Goal: Task Accomplishment & Management: Manage account settings

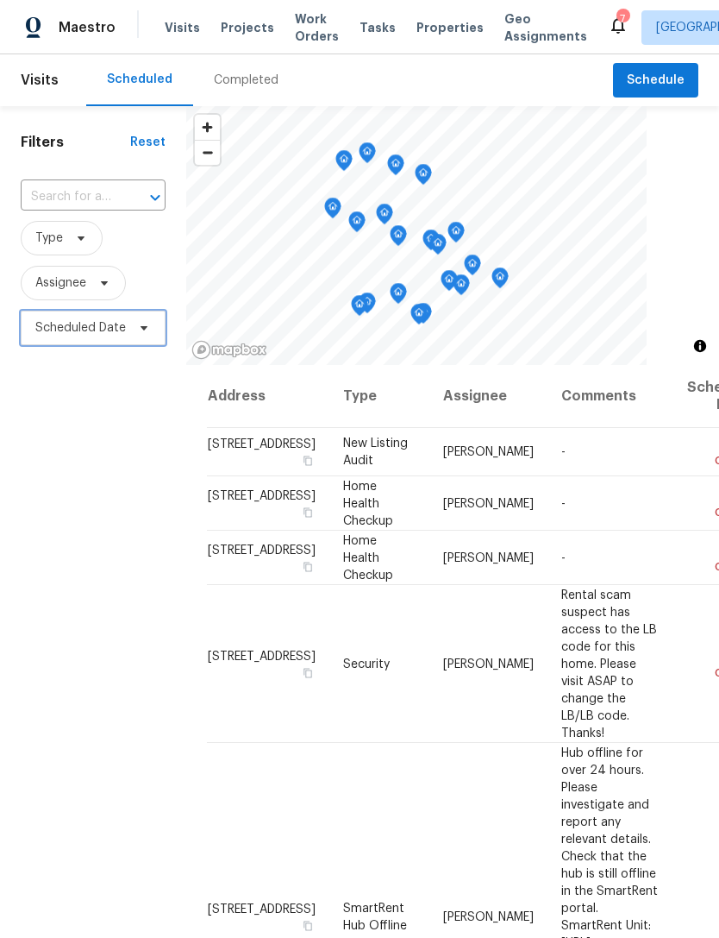
click at [66, 324] on span "Scheduled Date" at bounding box center [80, 327] width 91 height 17
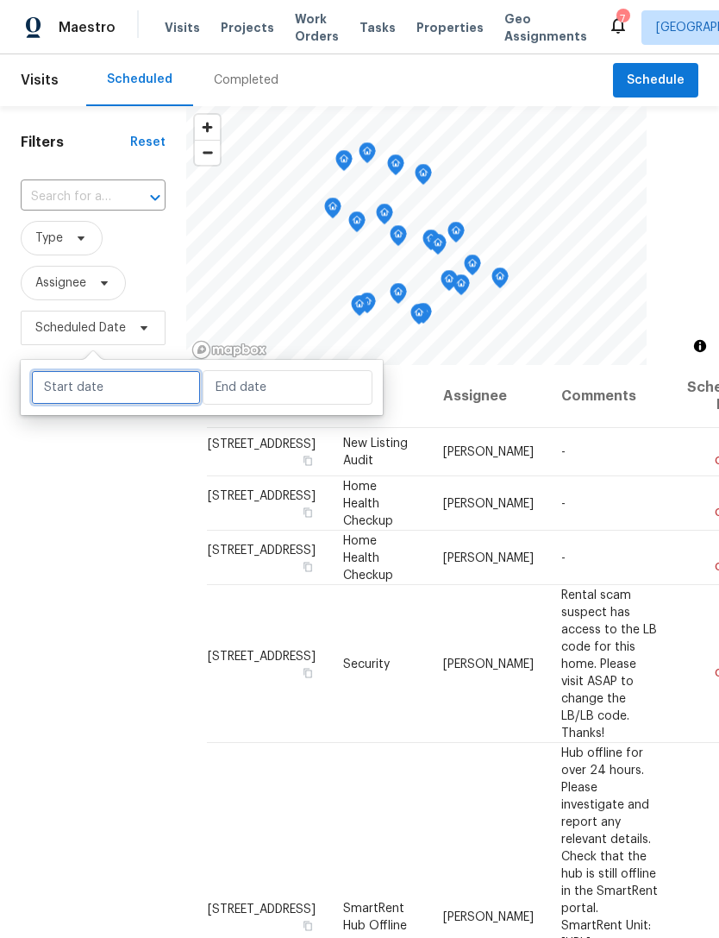
click at [77, 392] on input "text" at bounding box center [116, 387] width 170 height 34
select select "7"
select select "2025"
select select "8"
select select "2025"
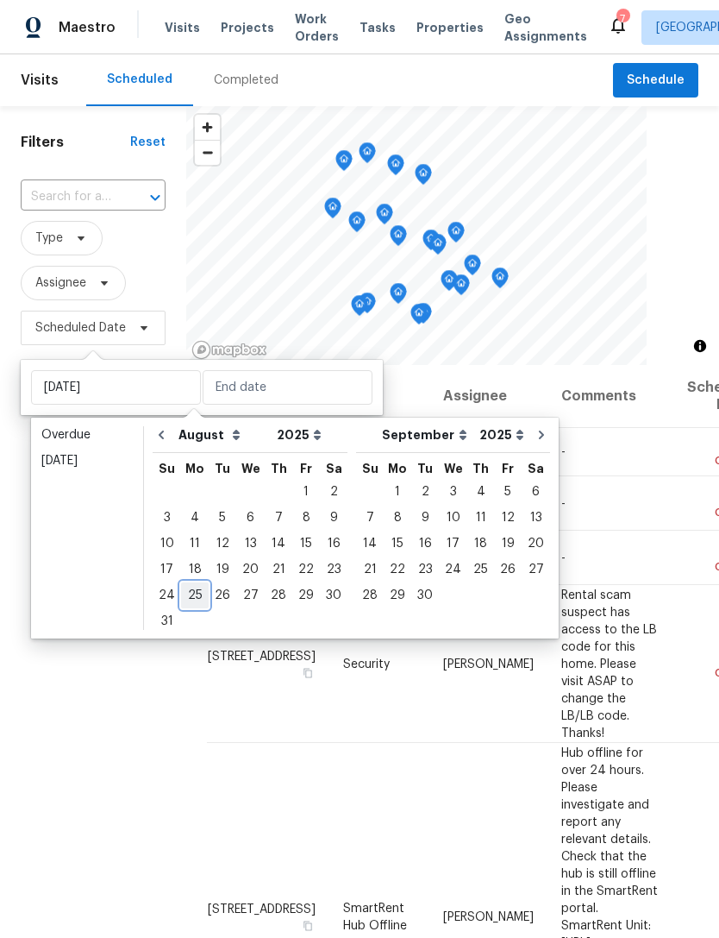
click at [191, 596] on div "25" at bounding box center [195, 595] width 28 height 24
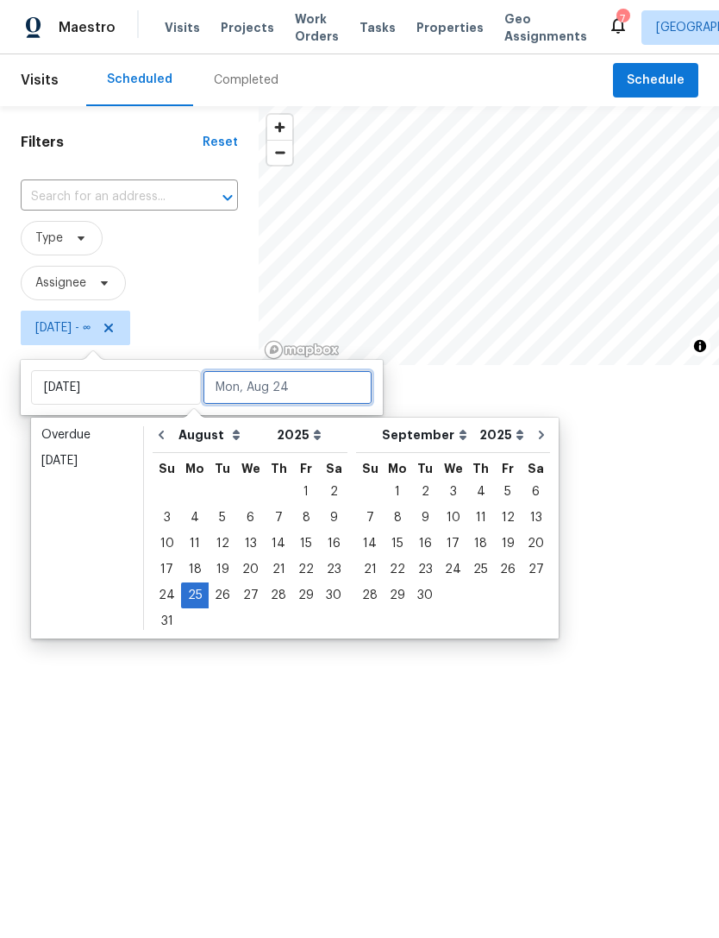
type input "Mon, Aug 25"
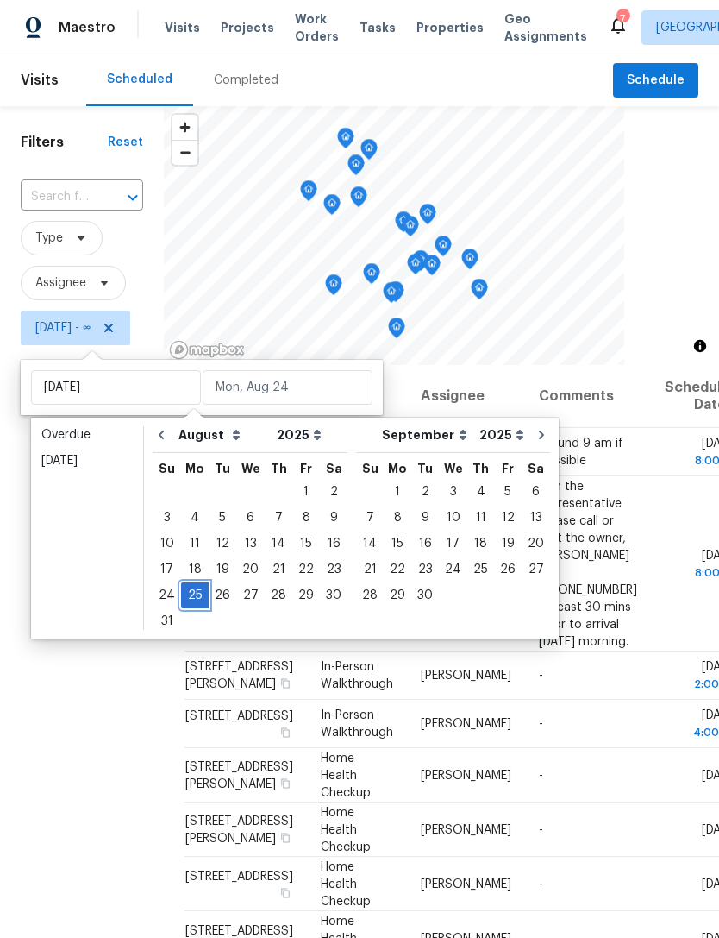
click at [191, 601] on div "25" at bounding box center [195, 595] width 28 height 24
type input "Mon, Aug 25"
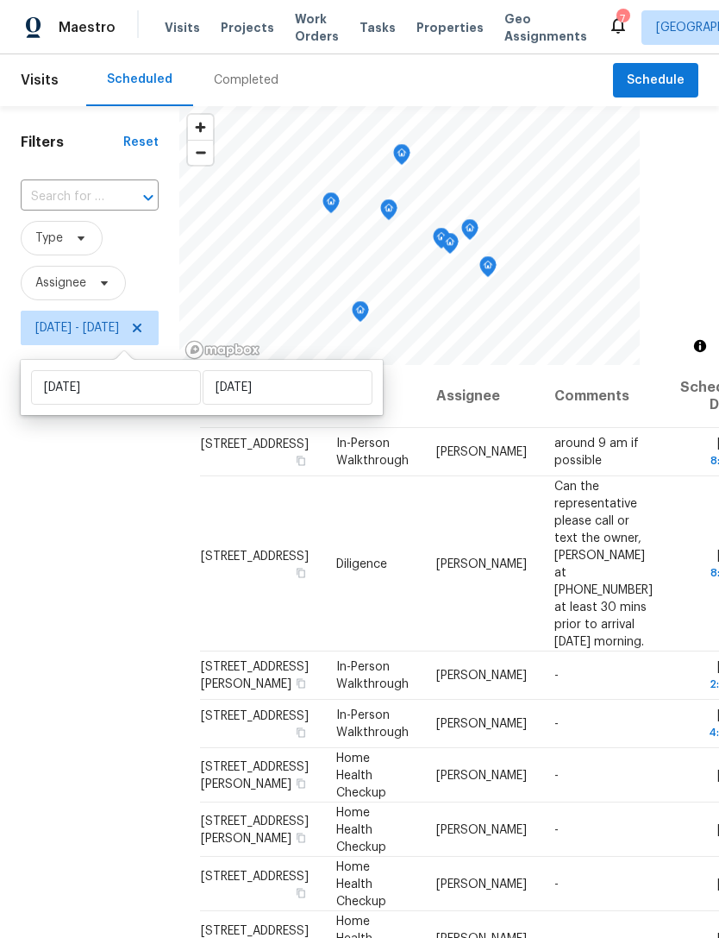
click at [109, 604] on div "Filters Reset ​ Type Assignee Mon, Aug 25 - Mon, Aug 25" at bounding box center [89, 610] width 179 height 1009
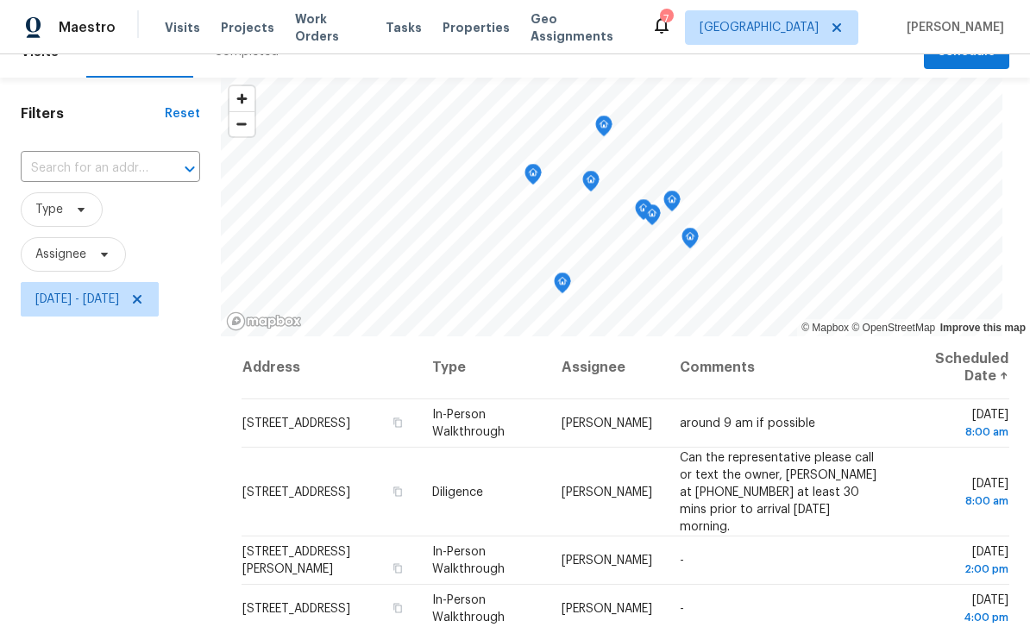
scroll to position [14, 0]
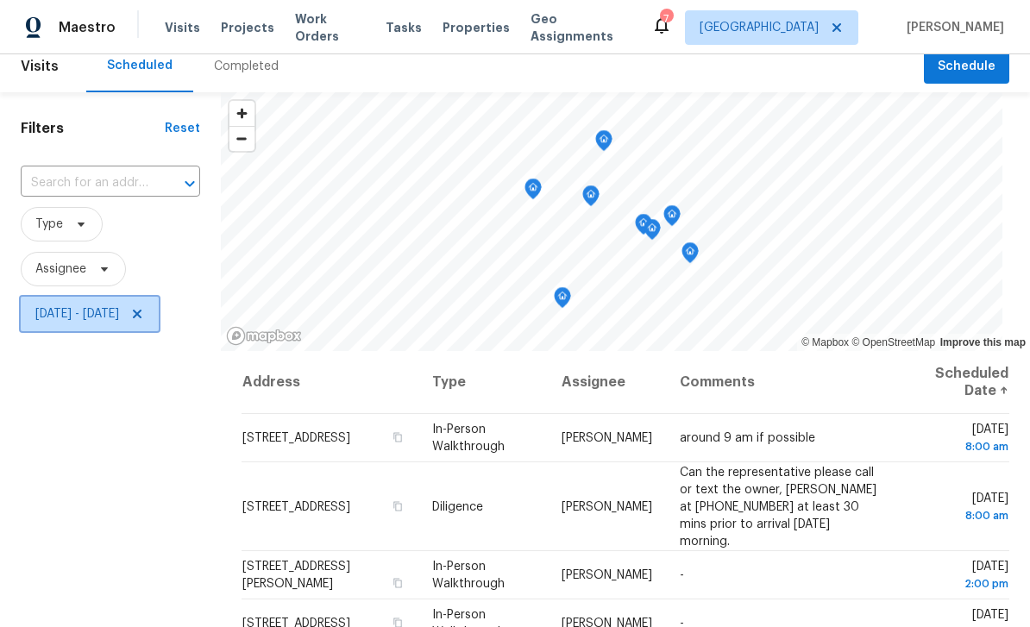
click at [141, 310] on icon at bounding box center [137, 314] width 9 height 9
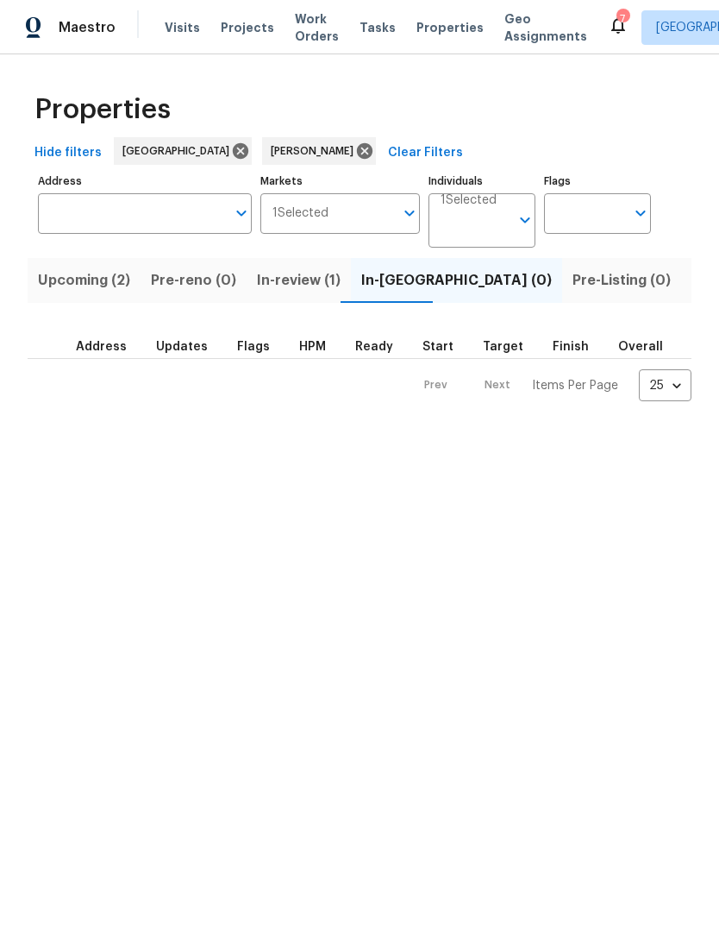
click at [692, 285] on span "Listed (12)" at bounding box center [727, 280] width 71 height 24
